Goal: Check status: Check status

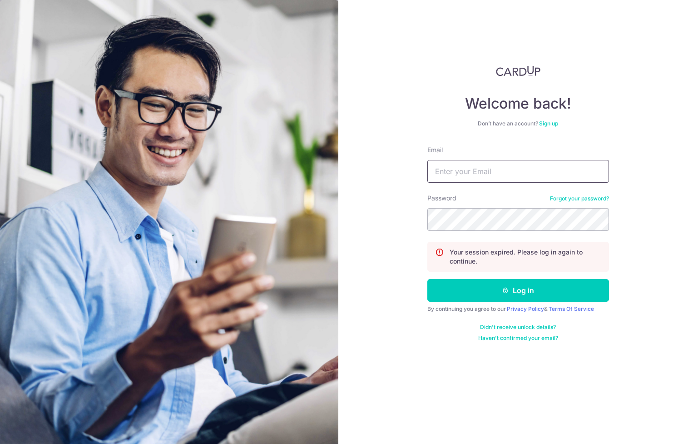
type input "[EMAIL_ADDRESS][DOMAIN_NAME]"
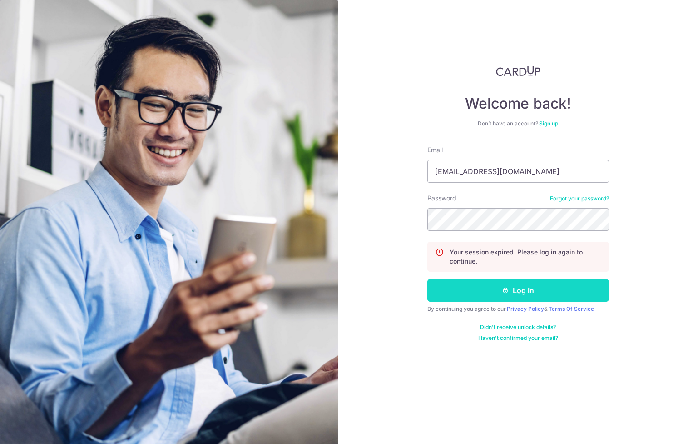
click at [508, 291] on icon "submit" at bounding box center [505, 290] width 7 height 7
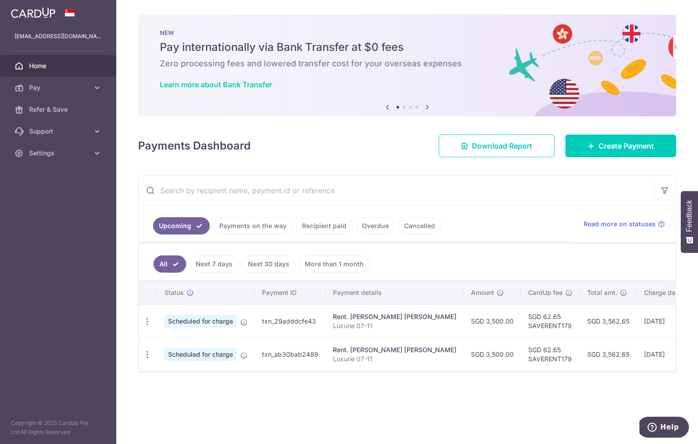
click at [268, 226] on link "Payments on the way" at bounding box center [252, 225] width 79 height 17
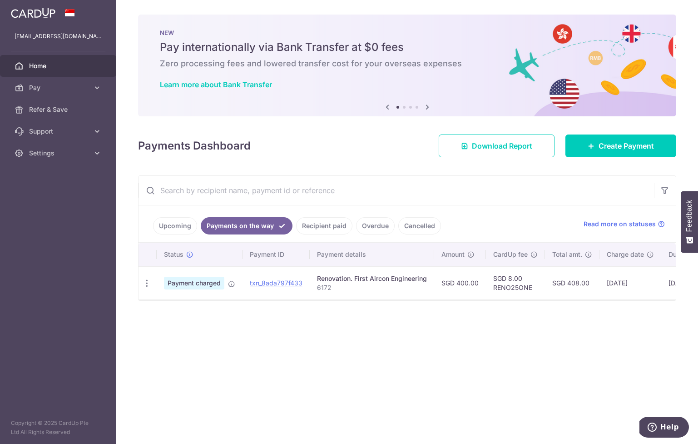
click at [335, 228] on link "Recipient paid" at bounding box center [324, 225] width 56 height 17
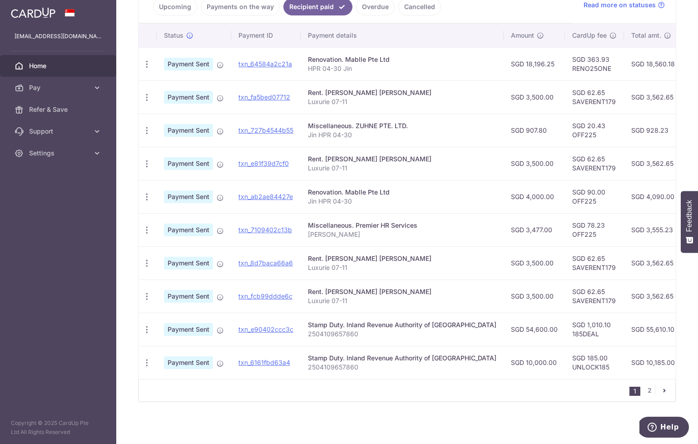
scroll to position [220, 0]
drag, startPoint x: 355, startPoint y: 124, endPoint x: 420, endPoint y: 122, distance: 65.0
click at [420, 122] on div "Miscellaneous. ZUHNE PTE. LTD." at bounding box center [402, 124] width 188 height 9
copy div "ZUHNE PTE. LTD."
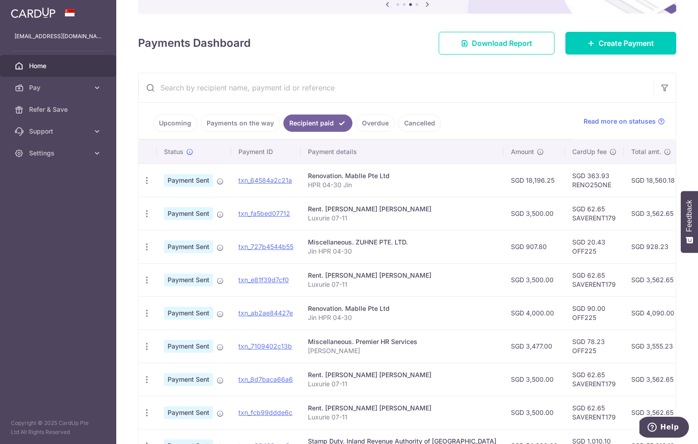
scroll to position [139, 0]
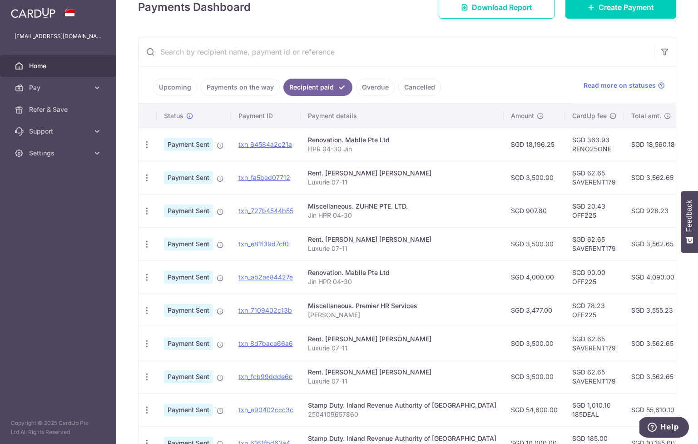
click at [181, 92] on link "Upcoming" at bounding box center [175, 87] width 44 height 17
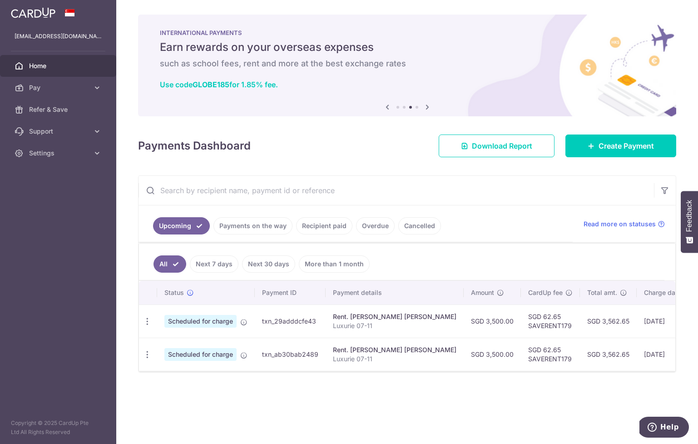
click at [313, 223] on link "Recipient paid" at bounding box center [324, 225] width 56 height 17
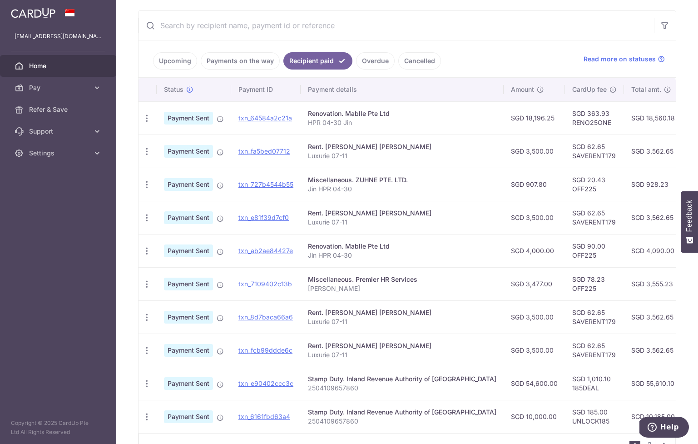
scroll to position [158, 0]
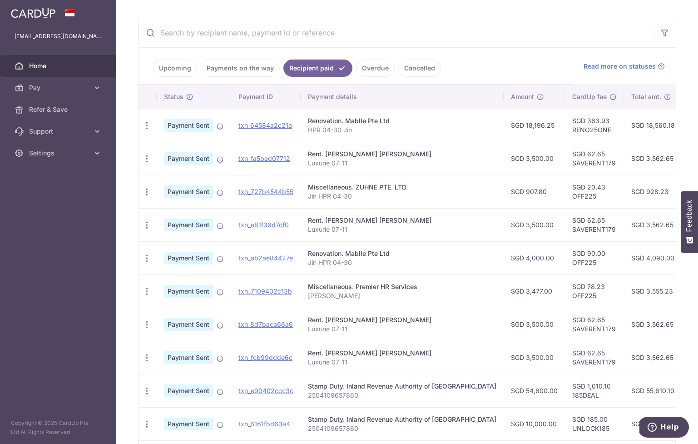
click at [254, 67] on link "Payments on the way" at bounding box center [240, 67] width 79 height 17
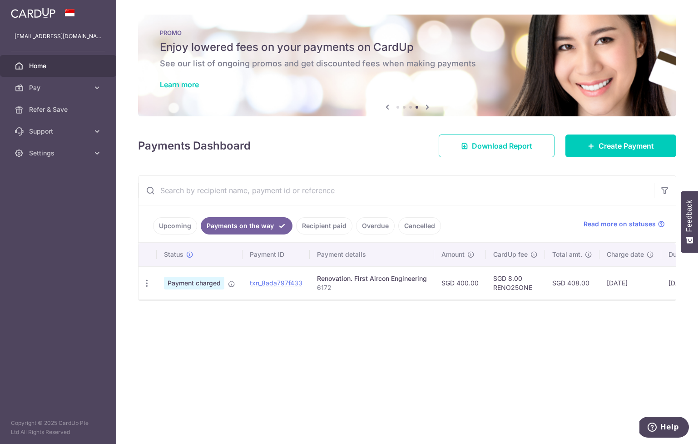
click at [178, 222] on link "Upcoming" at bounding box center [175, 225] width 44 height 17
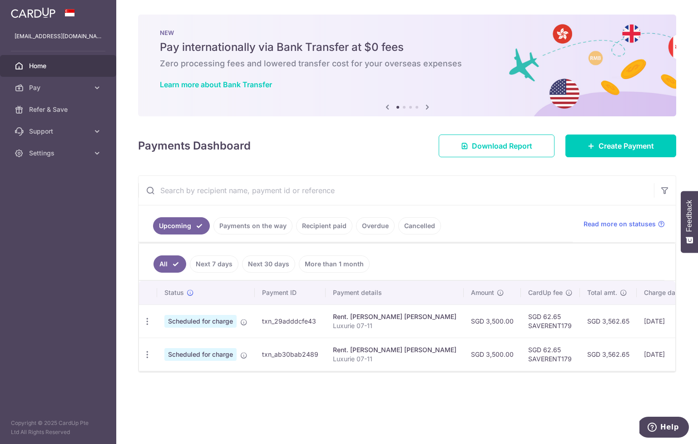
click at [257, 224] on link "Payments on the way" at bounding box center [252, 225] width 79 height 17
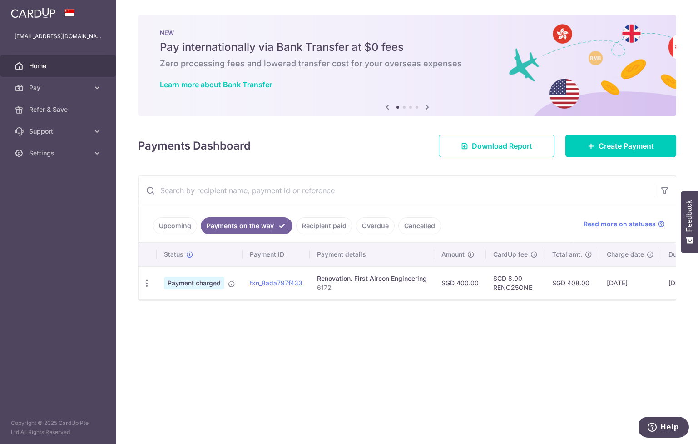
click at [311, 226] on link "Recipient paid" at bounding box center [324, 225] width 56 height 17
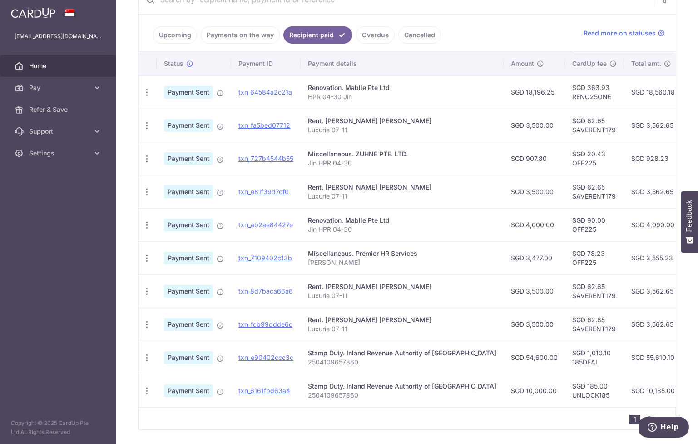
scroll to position [190, 0]
click at [368, 38] on link "Overdue" at bounding box center [375, 35] width 39 height 17
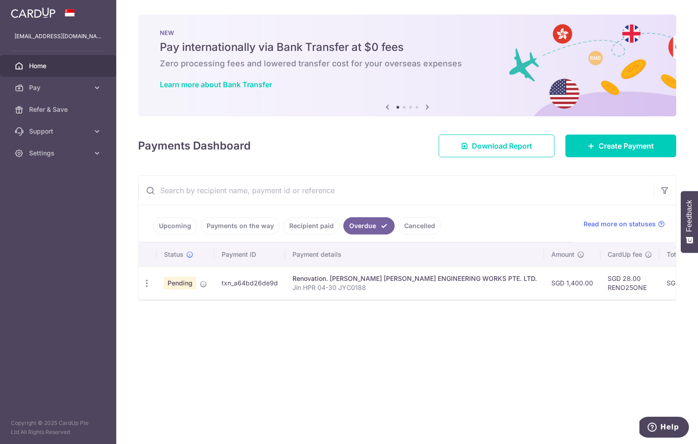
click at [240, 352] on div "× Pause Schedule Pause all future payments in this series Pause just this one p…" at bounding box center [407, 222] width 582 height 444
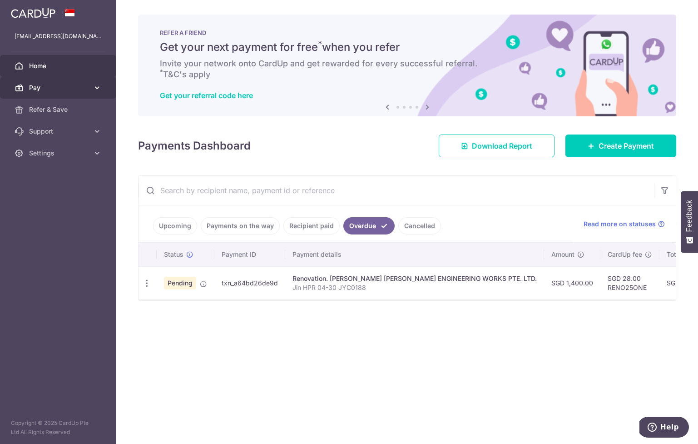
click at [59, 92] on link "Pay" at bounding box center [58, 88] width 116 height 22
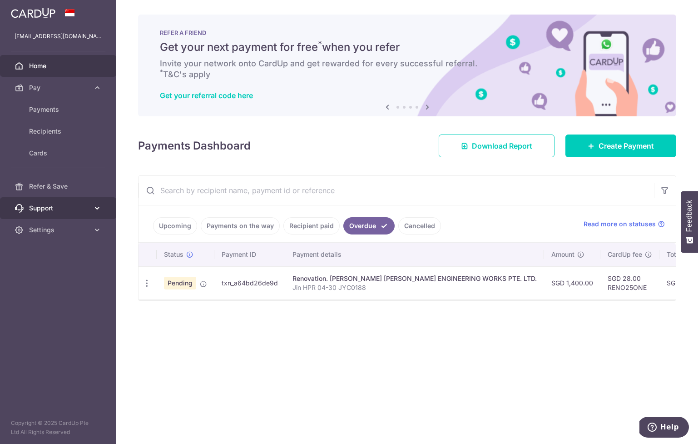
click at [59, 208] on span "Support" at bounding box center [59, 207] width 60 height 9
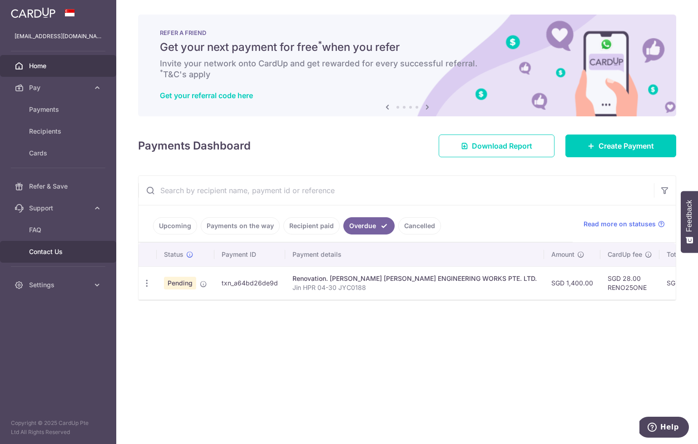
click at [57, 250] on span "Contact Us" at bounding box center [59, 251] width 60 height 9
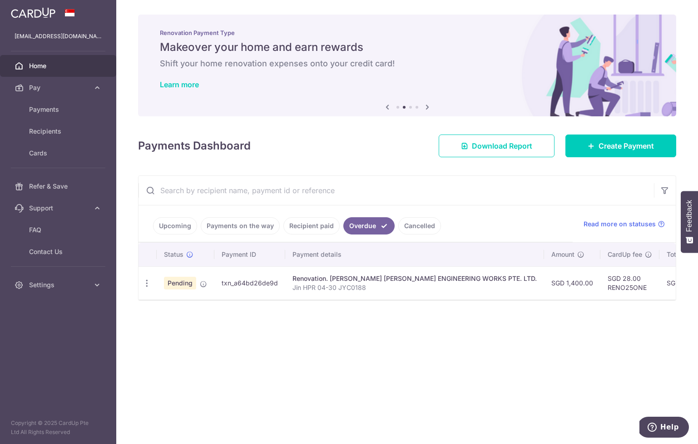
click at [182, 228] on link "Upcoming" at bounding box center [175, 225] width 44 height 17
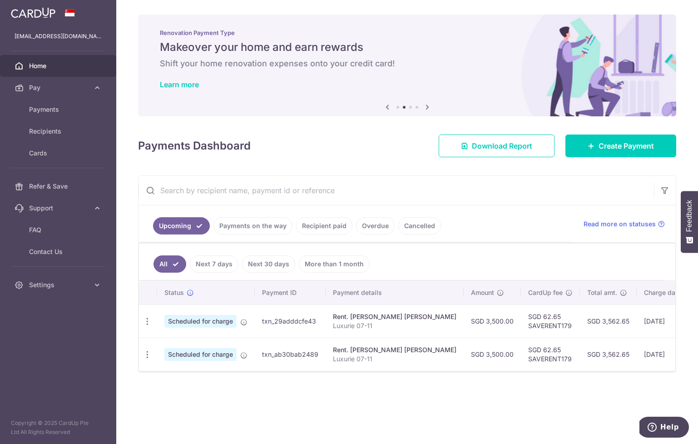
click at [243, 224] on link "Payments on the way" at bounding box center [252, 225] width 79 height 17
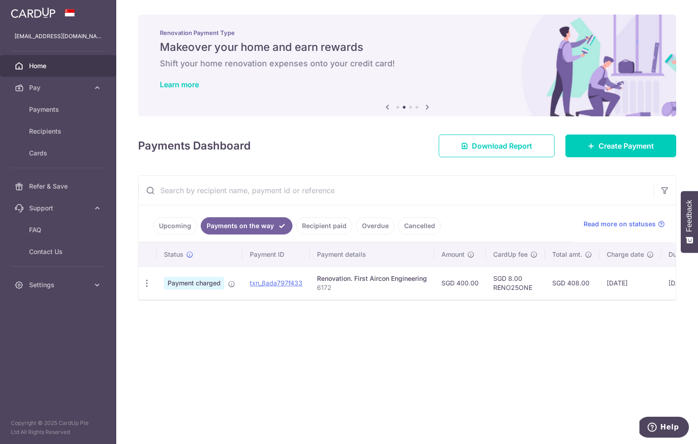
click at [183, 223] on link "Upcoming" at bounding box center [175, 225] width 44 height 17
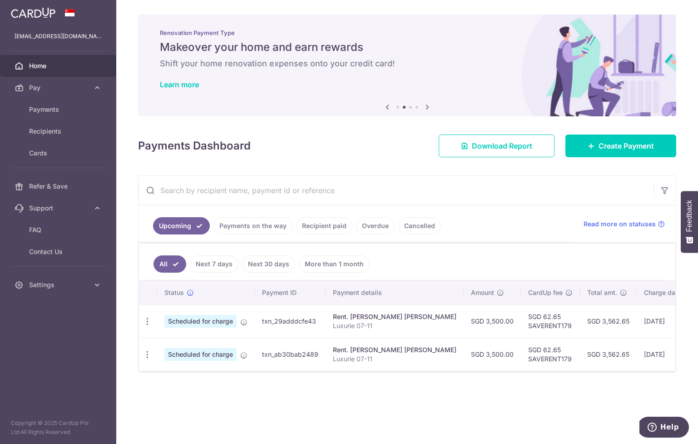
click at [337, 229] on link "Recipient paid" at bounding box center [324, 225] width 56 height 17
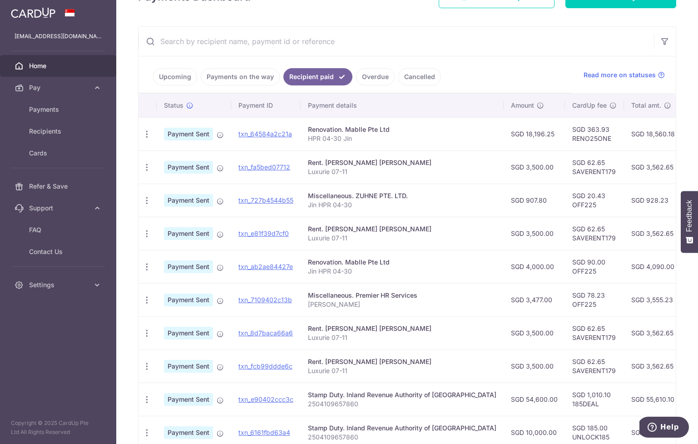
scroll to position [151, 0]
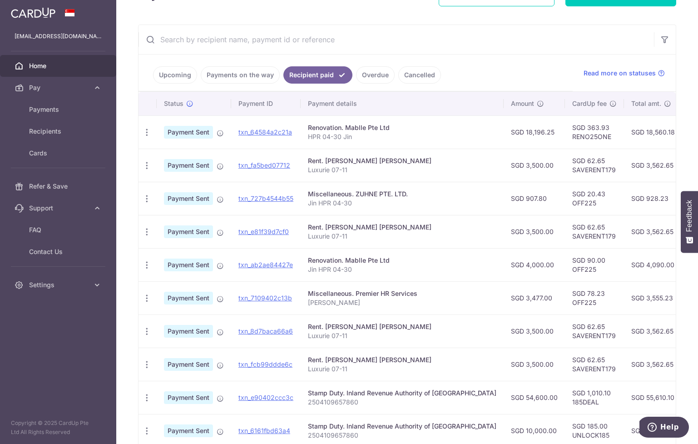
click at [445, 207] on p "Jin HPR 04-30" at bounding box center [402, 202] width 188 height 9
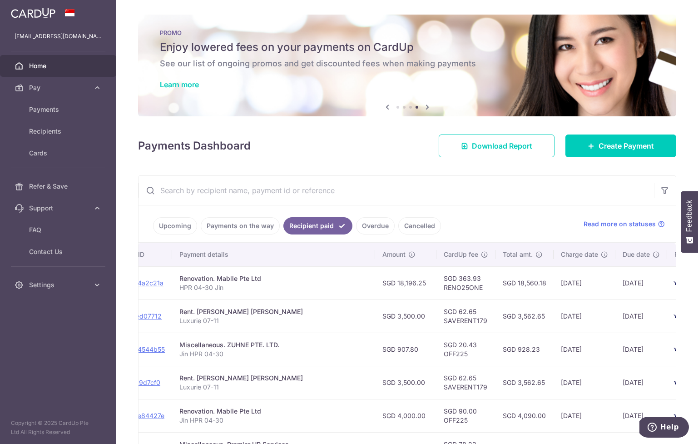
scroll to position [0, 135]
